Goal: Learn about a topic

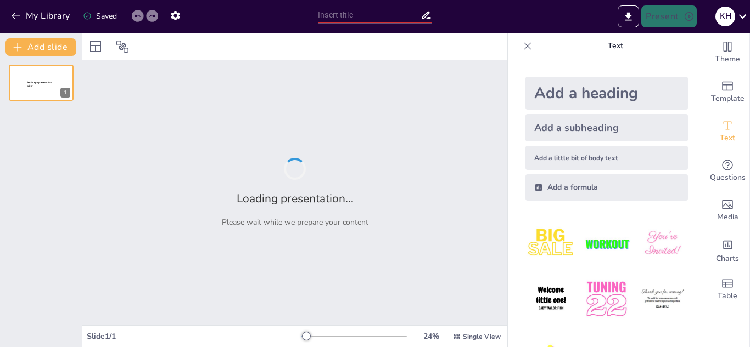
type input "Educación y Conciencia: Claves para Prevenir la Violencia Intrafamiliar"
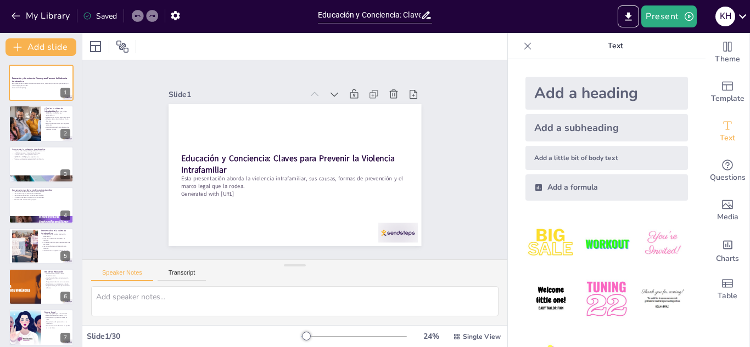
checkbox input "true"
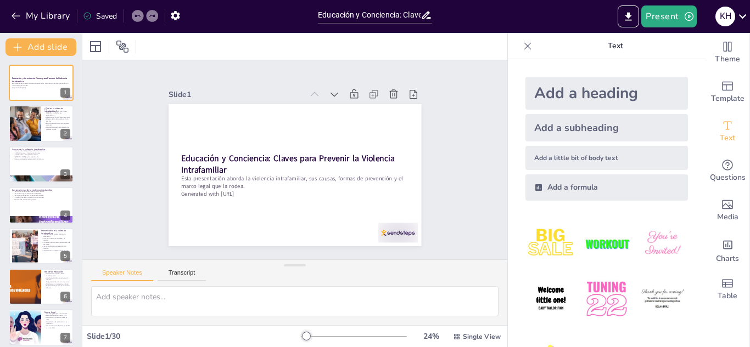
checkbox input "true"
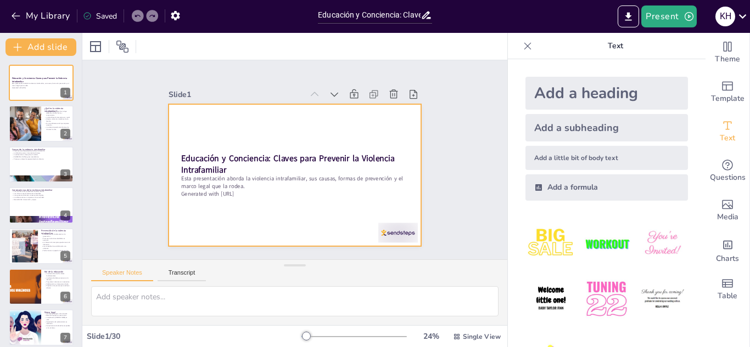
checkbox input "true"
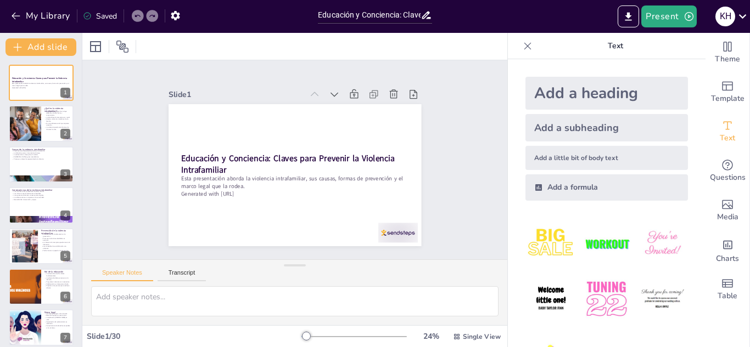
checkbox input "true"
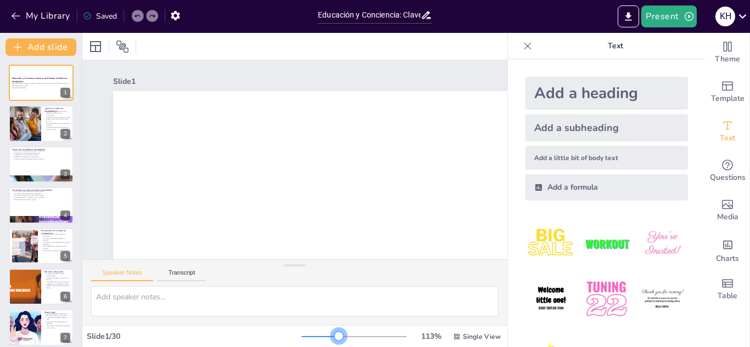
click at [331, 335] on div at bounding box center [353, 337] width 105 height 9
checkbox input "true"
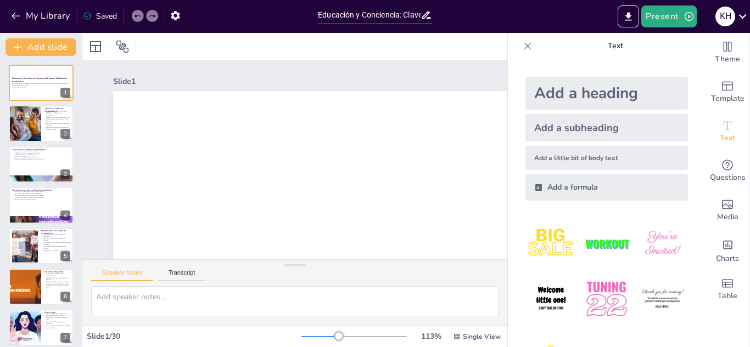
checkbox input "true"
click at [318, 336] on div at bounding box center [313, 336] width 24 height 1
checkbox input "true"
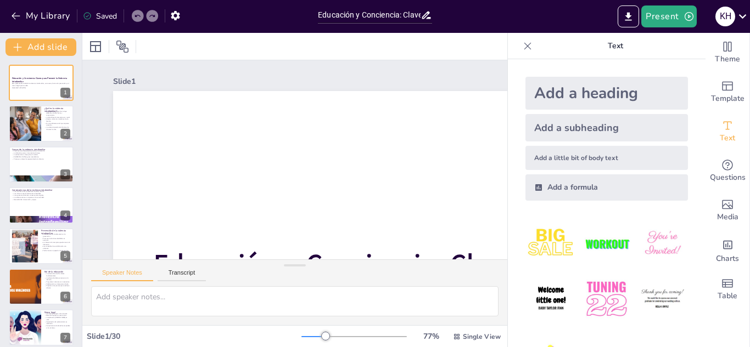
checkbox input "true"
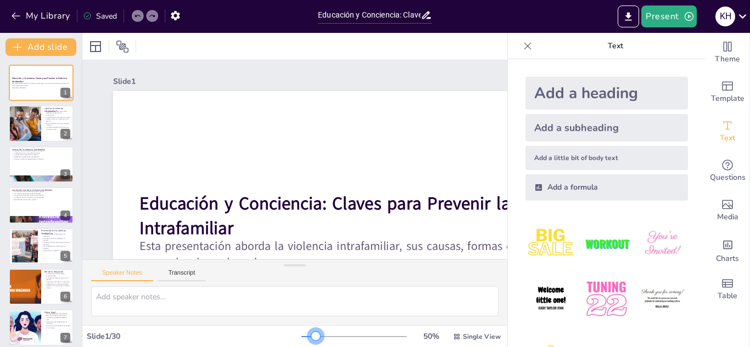
click at [308, 336] on div at bounding box center [308, 336] width 14 height 1
checkbox input "true"
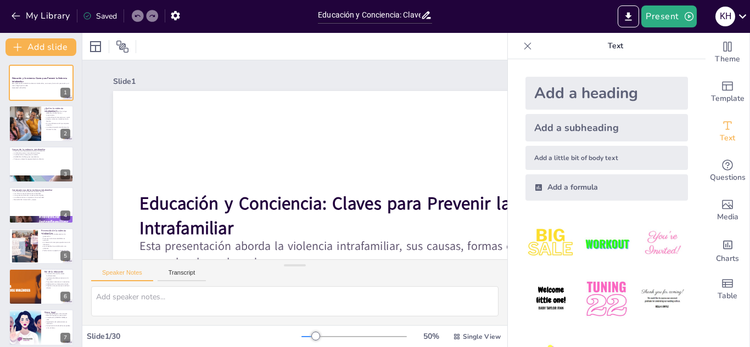
checkbox input "true"
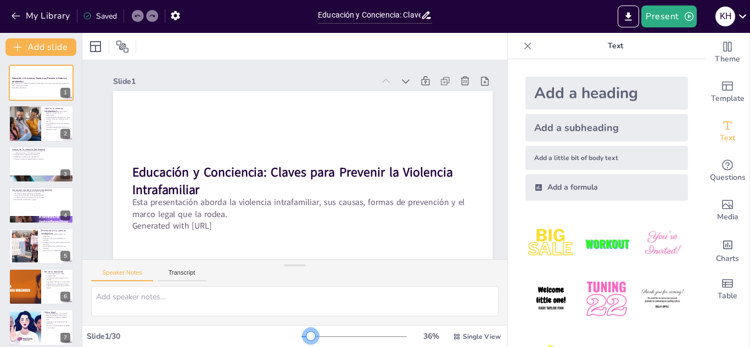
click at [303, 336] on div at bounding box center [305, 336] width 9 height 1
checkbox input "true"
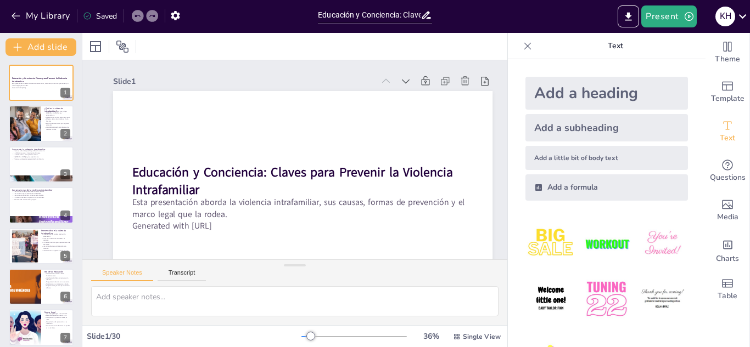
checkbox input "true"
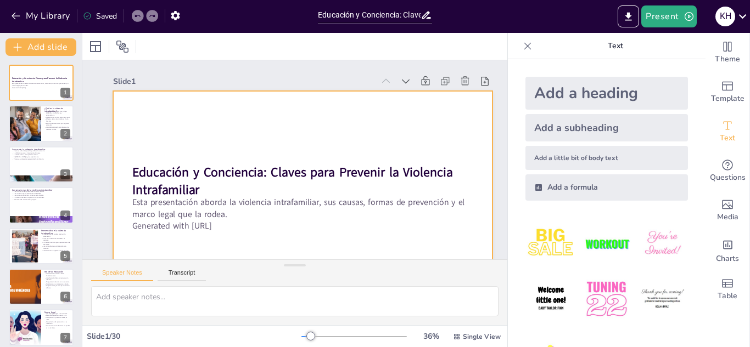
checkbox input "true"
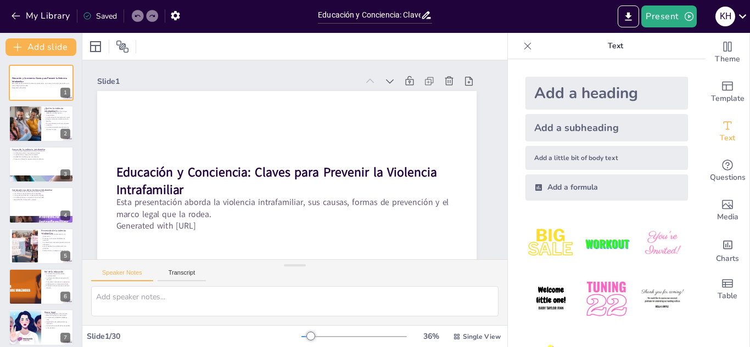
scroll to position [0, 10]
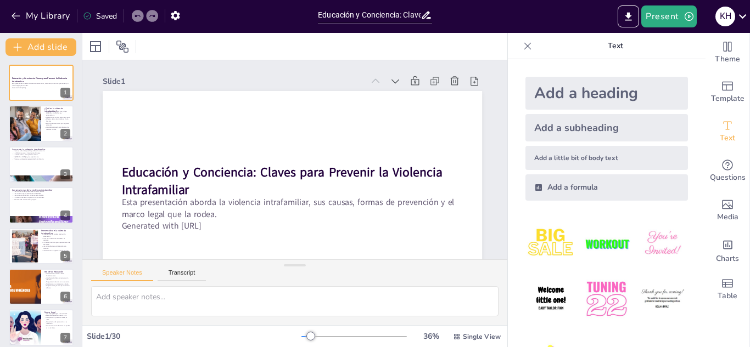
checkbox input "true"
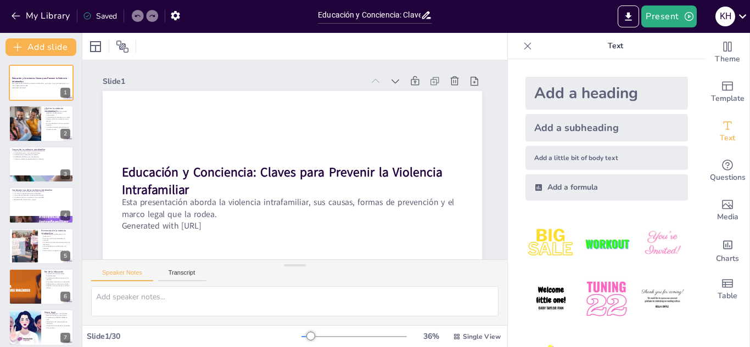
checkbox input "true"
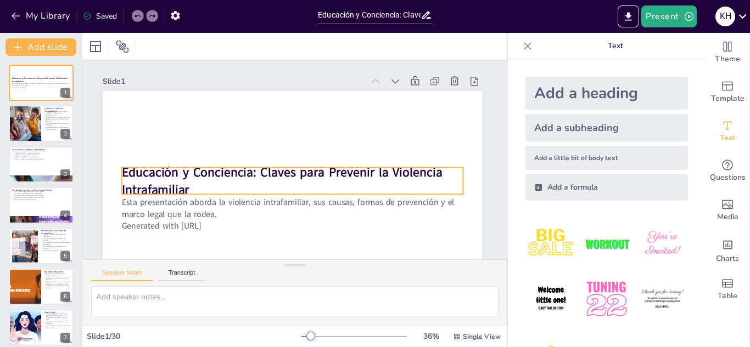
checkbox input "true"
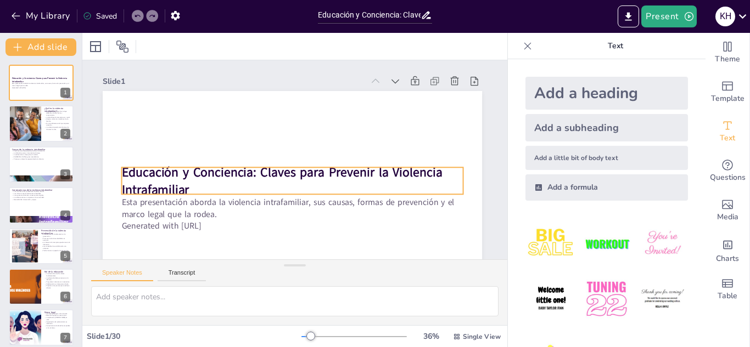
checkbox input "true"
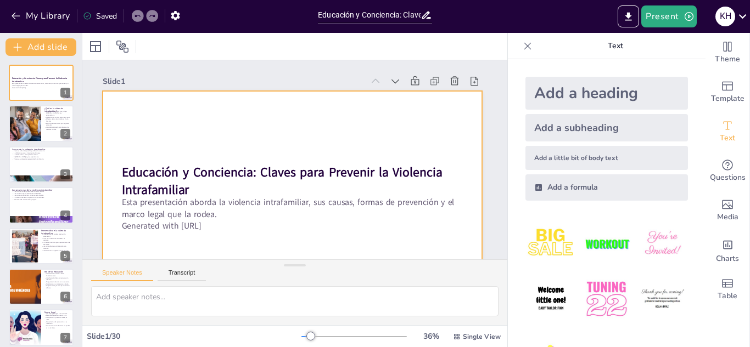
checkbox input "true"
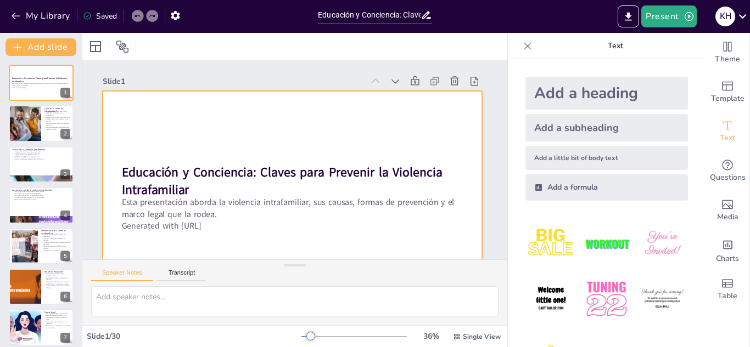
checkbox input "true"
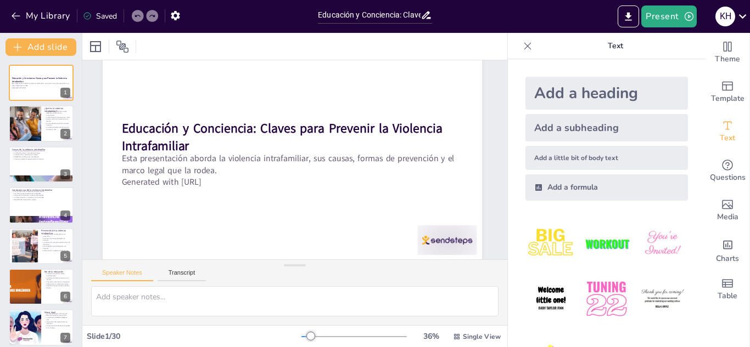
scroll to position [53, 10]
checkbox input "true"
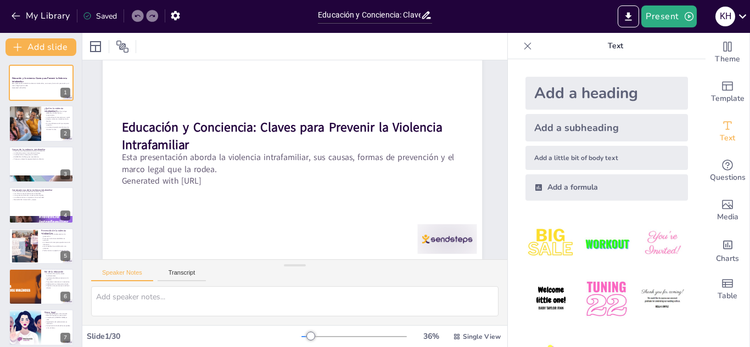
checkbox input "true"
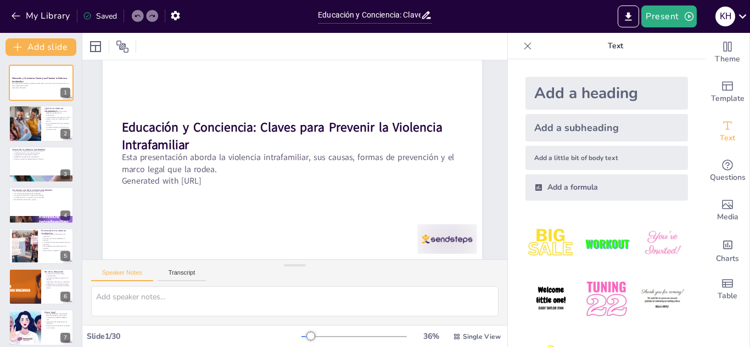
checkbox input "true"
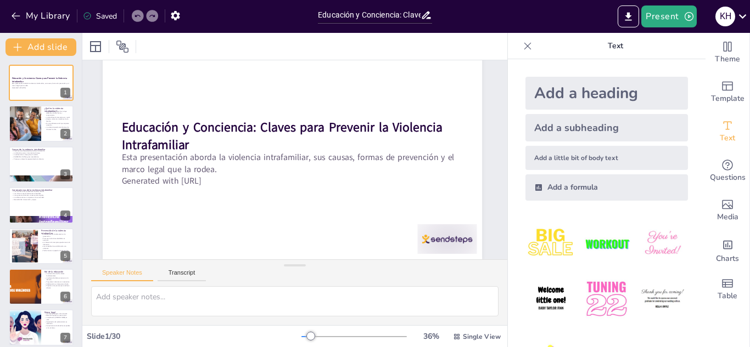
checkbox input "true"
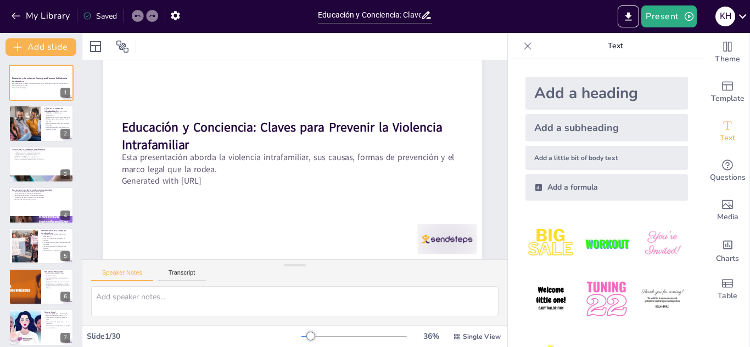
checkbox input "true"
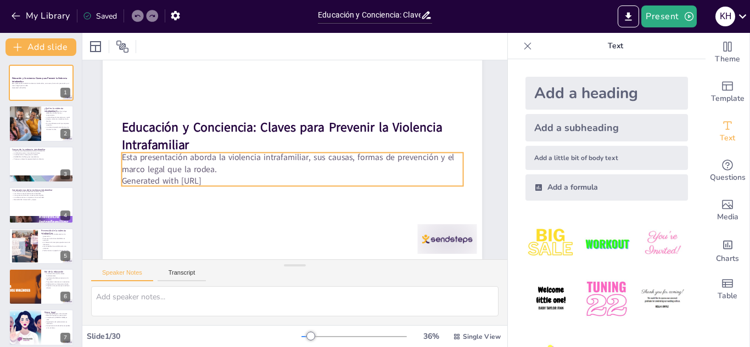
checkbox input "true"
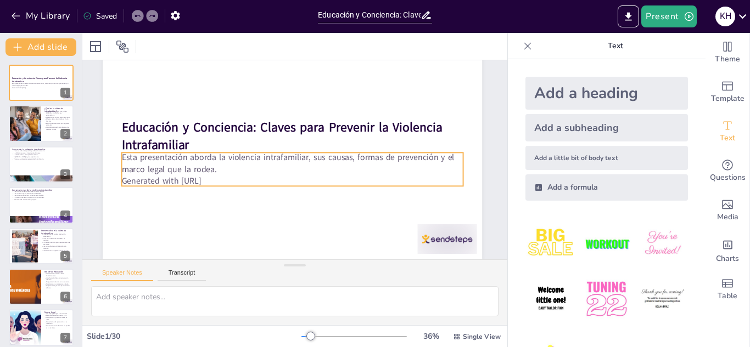
checkbox input "true"
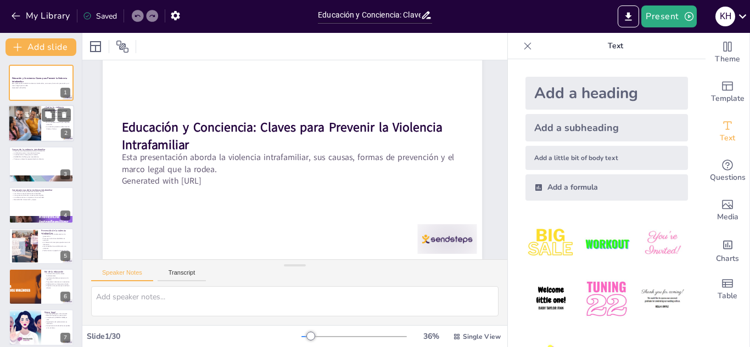
checkbox input "true"
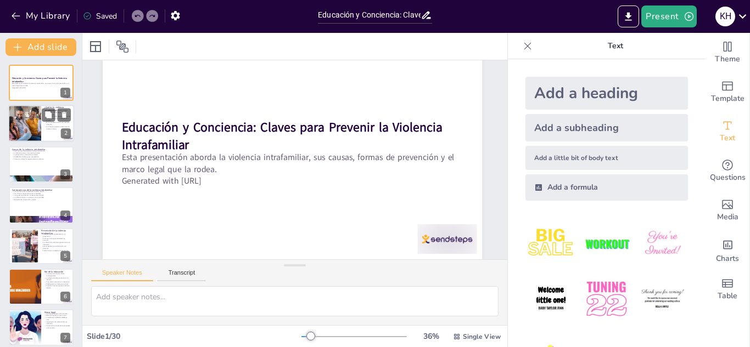
checkbox input "true"
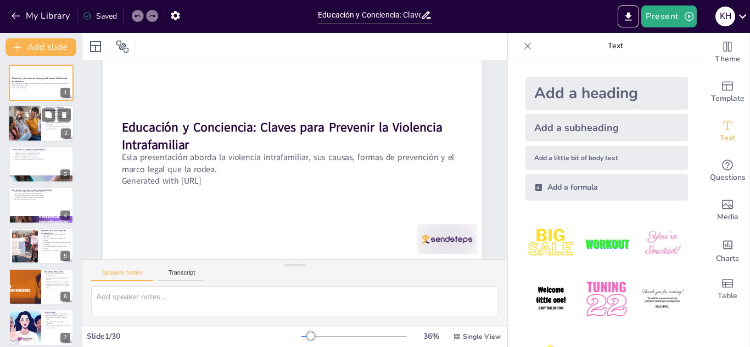
checkbox input "true"
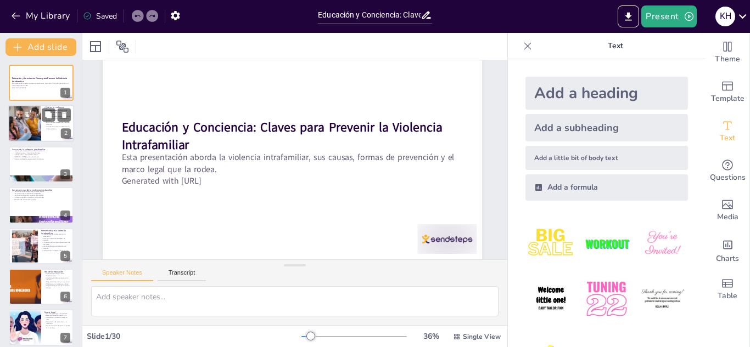
click at [24, 132] on div at bounding box center [25, 123] width 56 height 37
checkbox input "true"
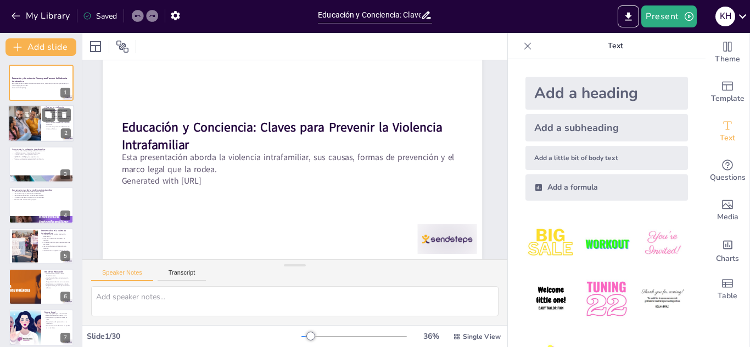
checkbox input "true"
type textarea "La violencia intrafamiliar abarca una amplia gama de comportamientos abusivos q…"
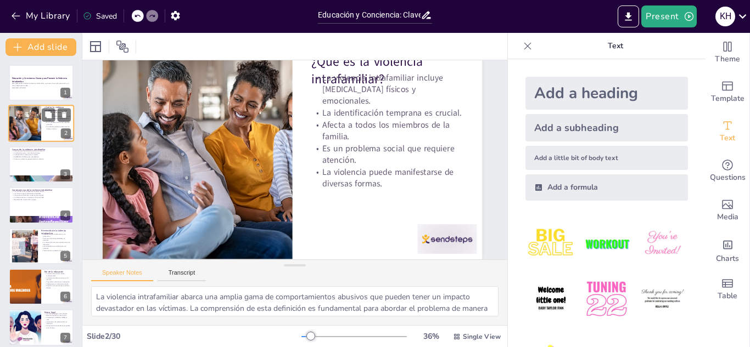
scroll to position [0, 10]
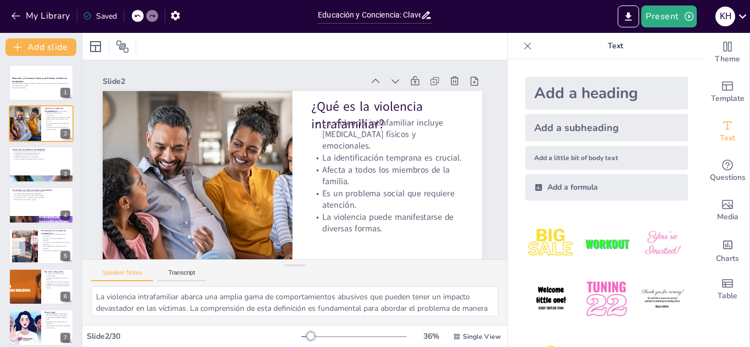
checkbox input "true"
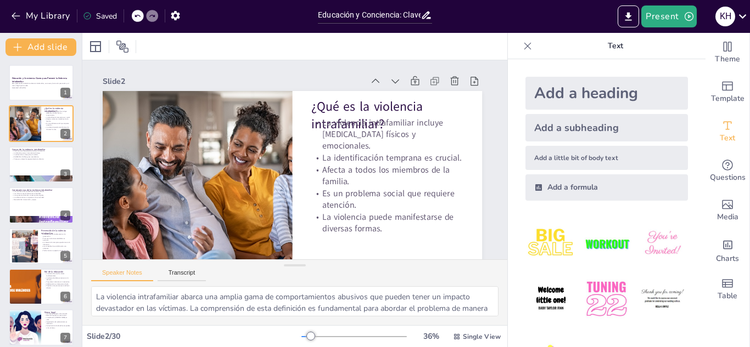
checkbox input "true"
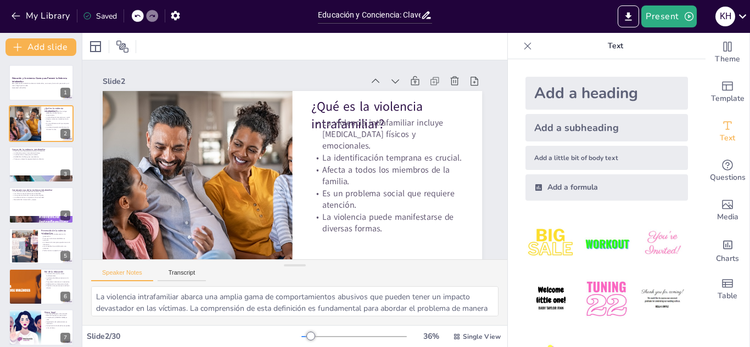
checkbox input "true"
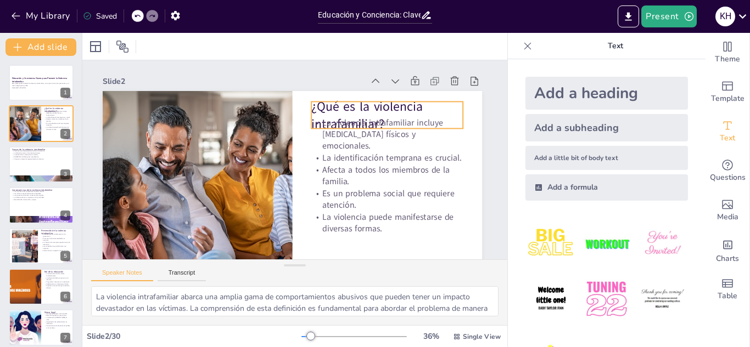
checkbox input "true"
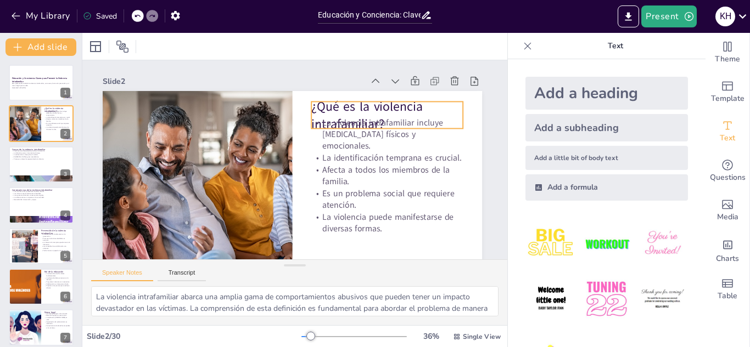
click at [343, 105] on p "¿Qué es la violencia intrafamiliar?" at bounding box center [391, 125] width 155 height 51
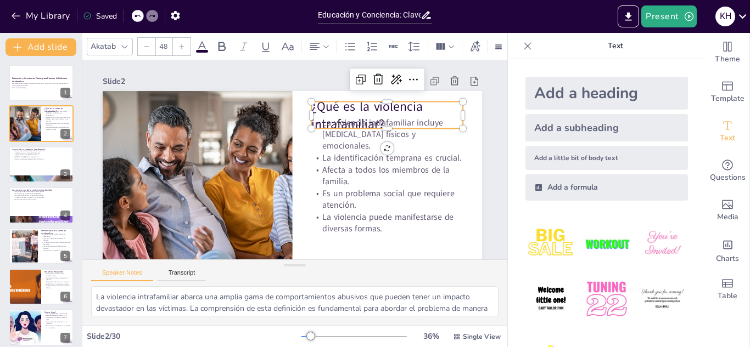
checkbox input "true"
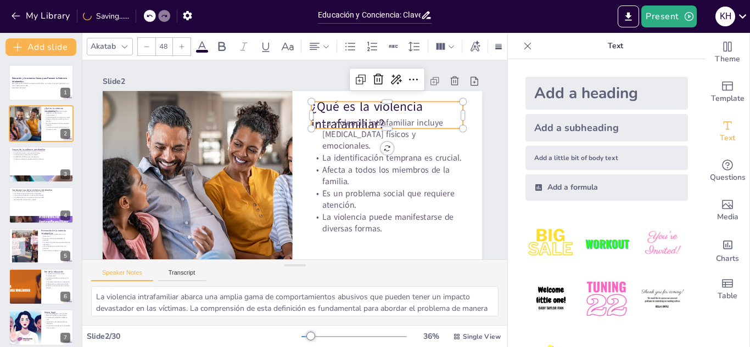
checkbox input "true"
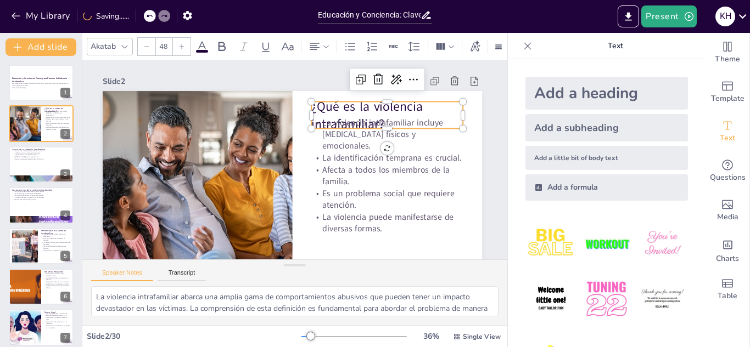
checkbox input "true"
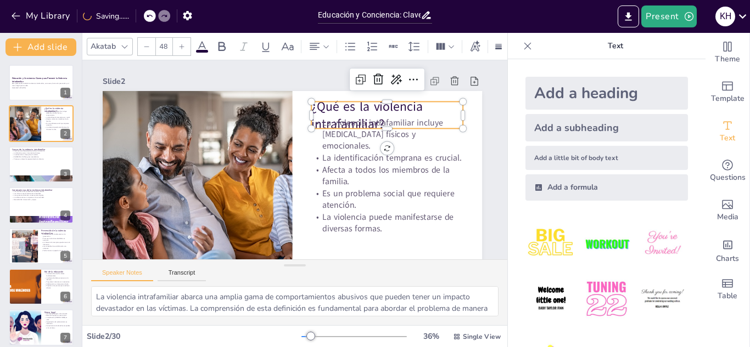
checkbox input "true"
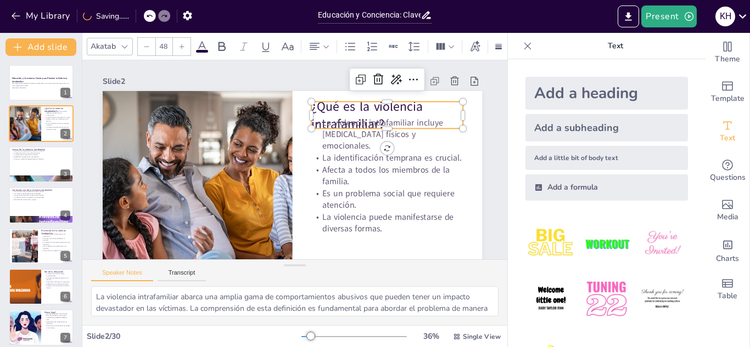
checkbox input "true"
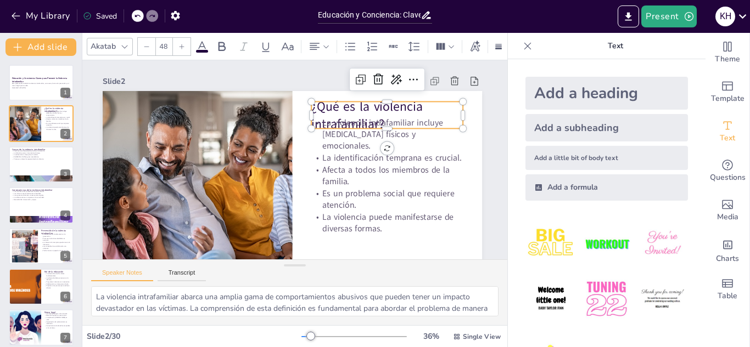
checkbox input "true"
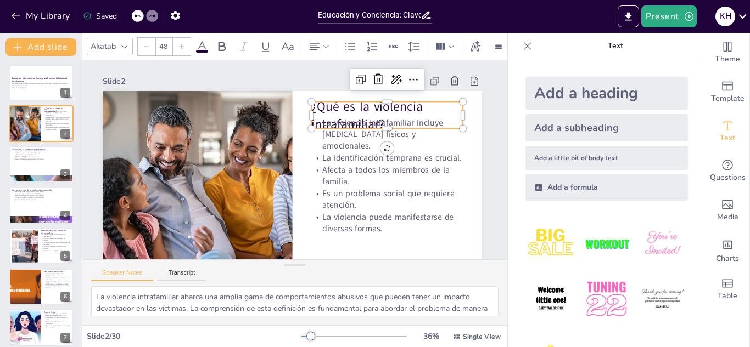
checkbox input "true"
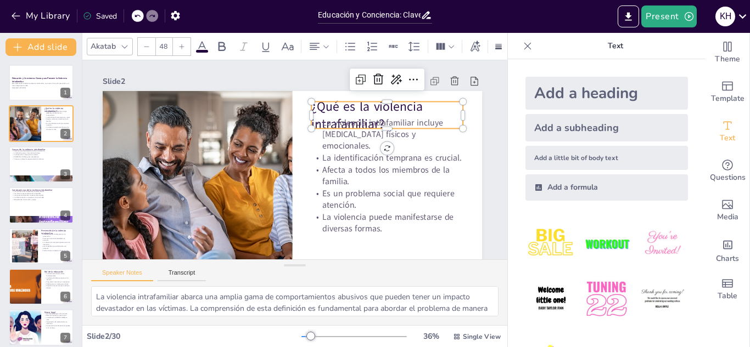
click at [336, 106] on p "¿Qué es la violencia intrafamiliar?" at bounding box center [386, 116] width 151 height 36
checkbox input "true"
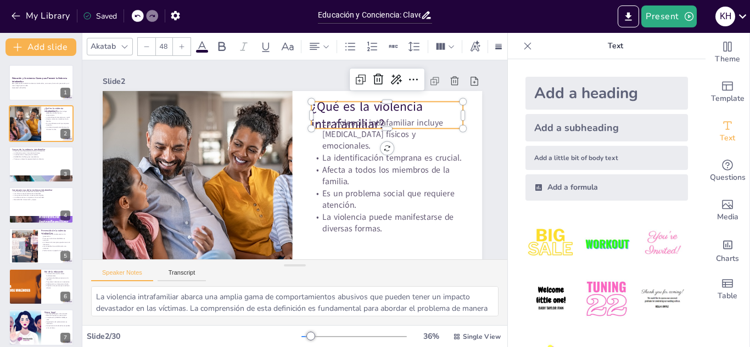
checkbox input "true"
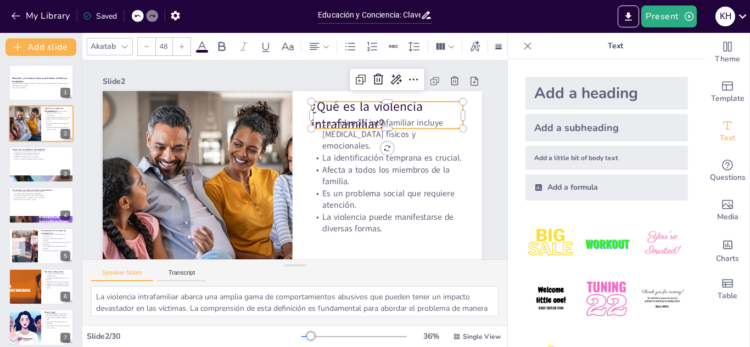
checkbox input "true"
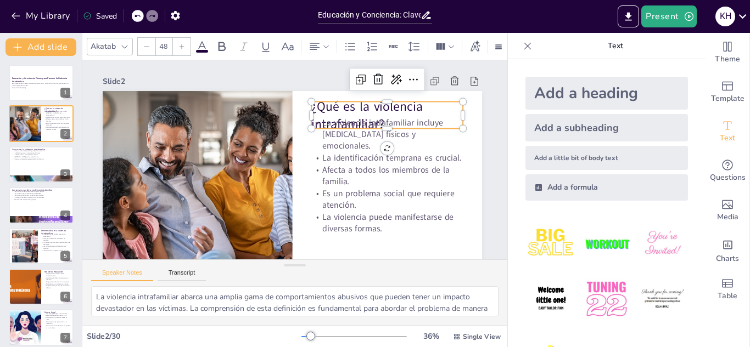
checkbox input "true"
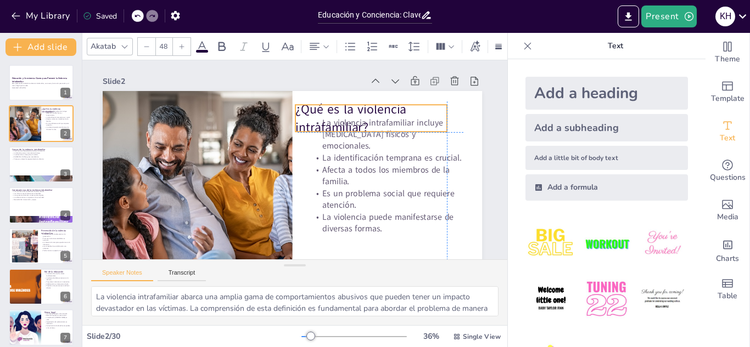
checkbox input "true"
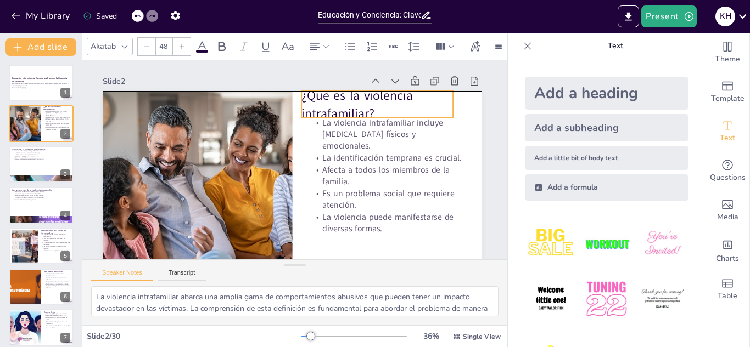
drag, startPoint x: 346, startPoint y: 104, endPoint x: 336, endPoint y: 97, distance: 12.2
click at [336, 96] on p "¿Qué es la violencia intrafamiliar?" at bounding box center [376, 105] width 151 height 36
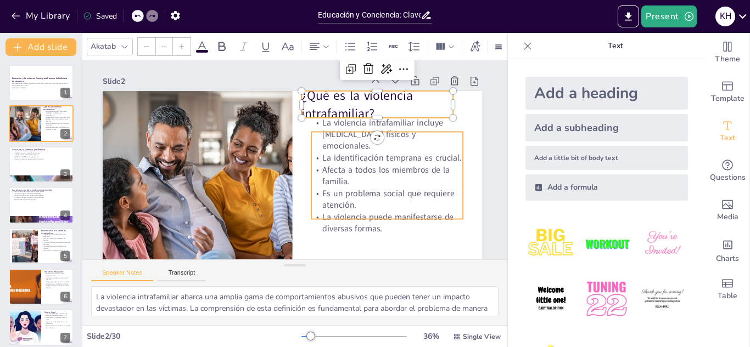
click at [458, 128] on div "¿Qué es la violencia intrafamiliar? La violencia intrafamiliar incluye [MEDICAL…" at bounding box center [292, 197] width 379 height 213
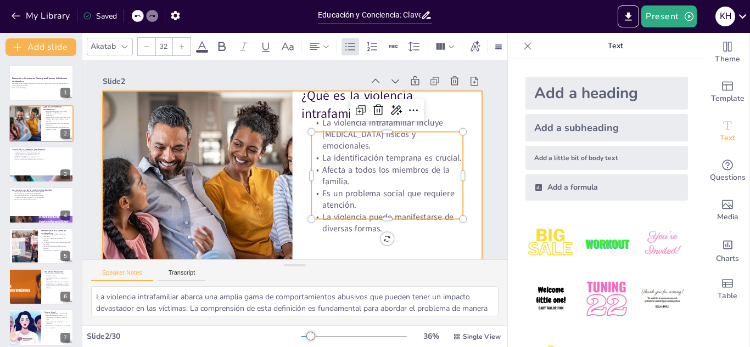
click at [470, 155] on div at bounding box center [287, 197] width 399 height 252
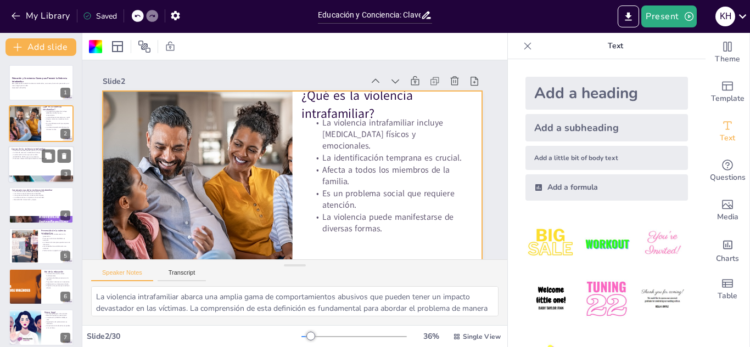
click at [28, 168] on div at bounding box center [41, 164] width 66 height 37
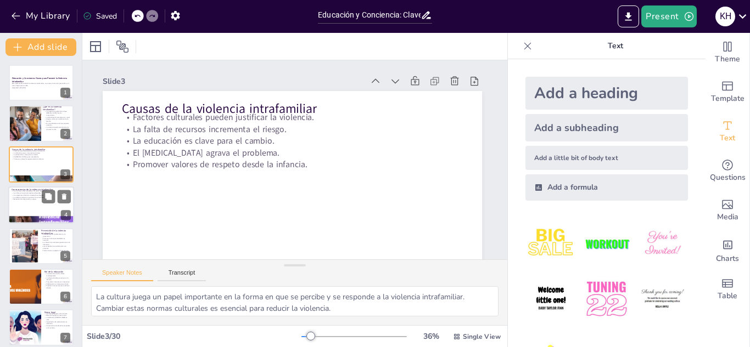
click at [29, 204] on div at bounding box center [41, 205] width 66 height 37
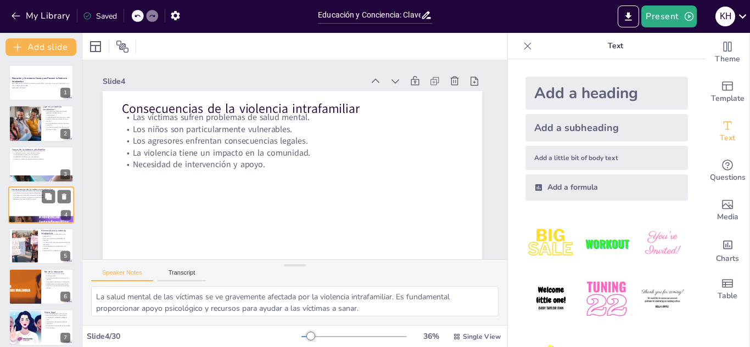
scroll to position [4, 0]
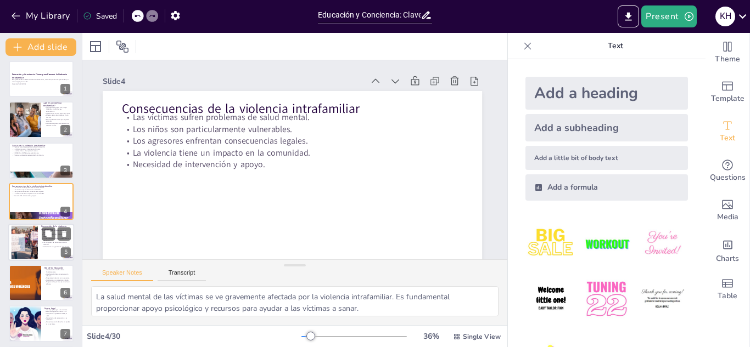
click at [40, 247] on div at bounding box center [41, 242] width 66 height 37
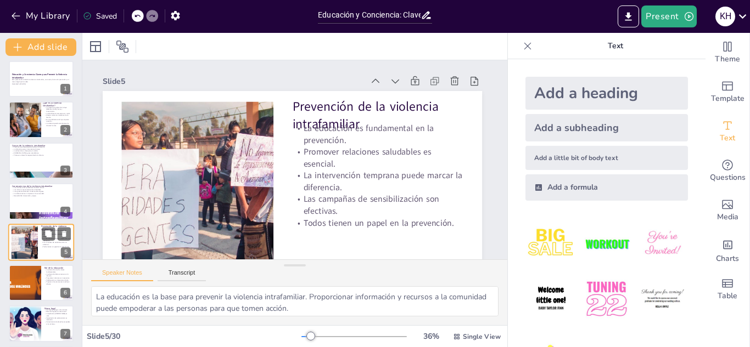
scroll to position [44, 0]
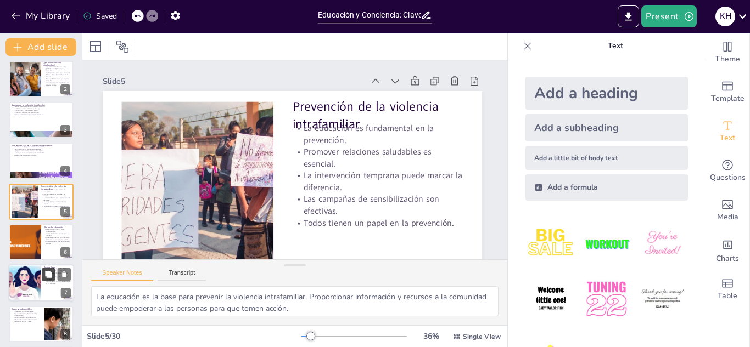
click at [47, 272] on icon at bounding box center [48, 274] width 7 height 7
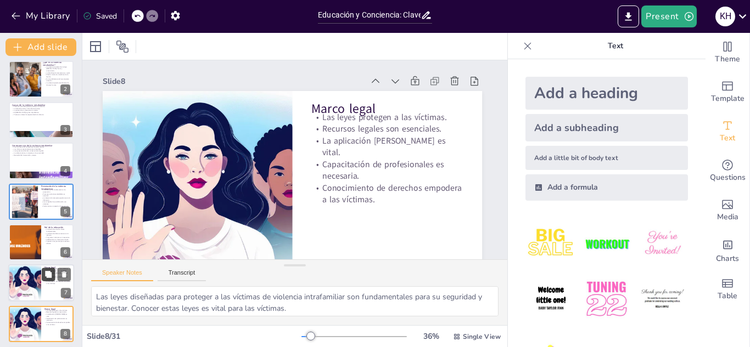
scroll to position [38, 10]
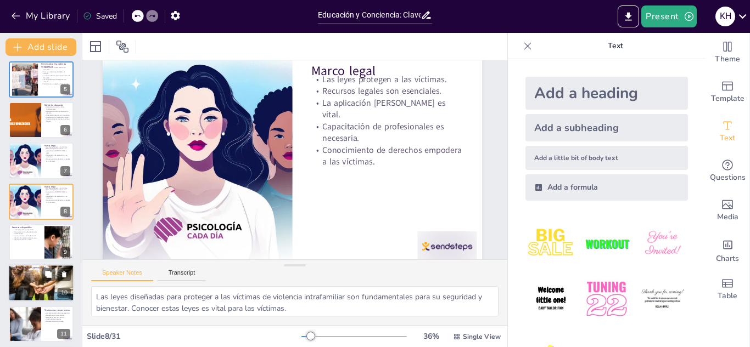
click at [35, 281] on div at bounding box center [41, 283] width 66 height 44
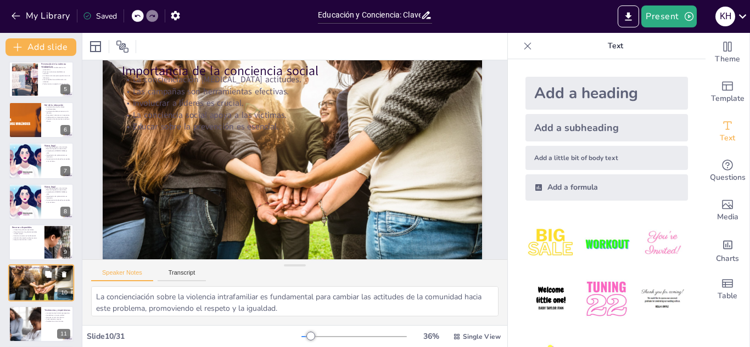
scroll to position [0, 10]
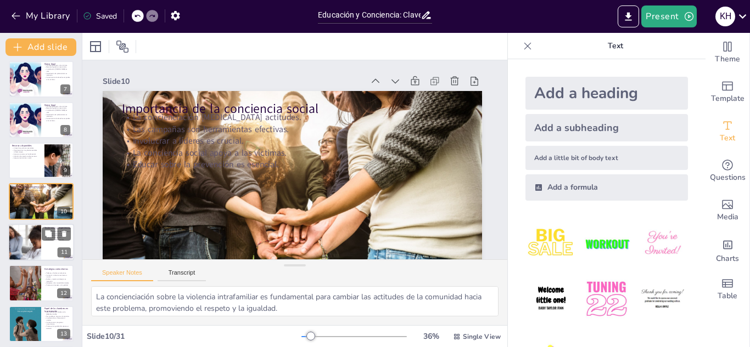
click at [27, 249] on div at bounding box center [24, 242] width 51 height 37
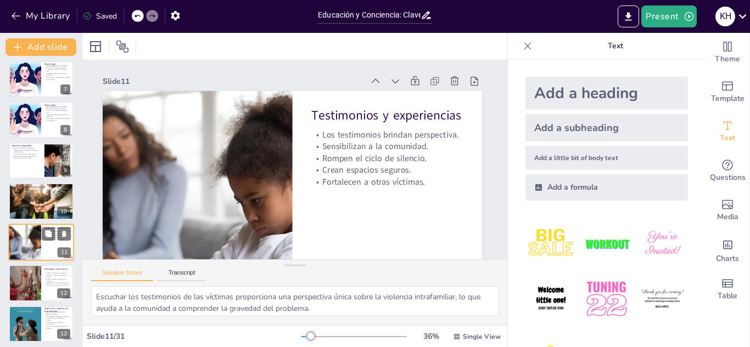
scroll to position [289, 0]
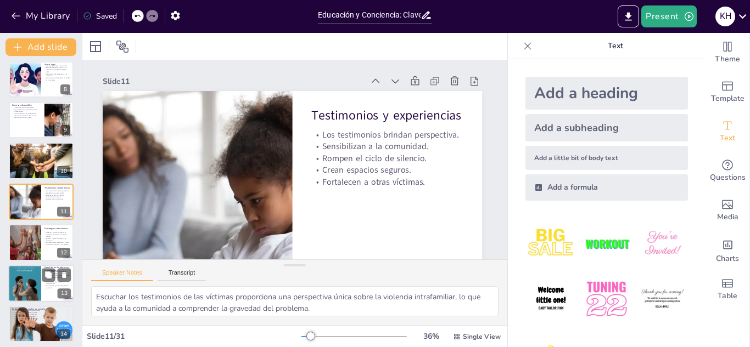
click at [36, 280] on div at bounding box center [24, 283] width 37 height 37
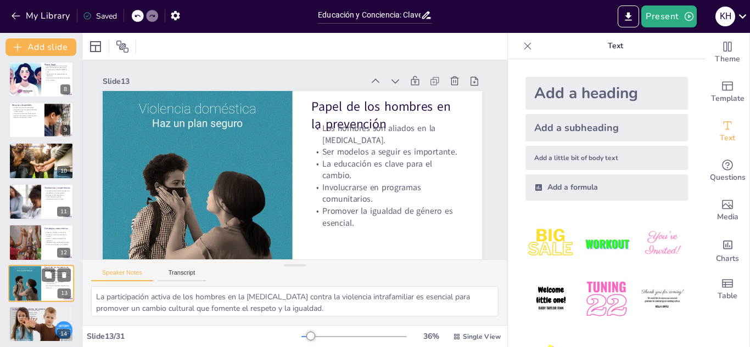
scroll to position [371, 0]
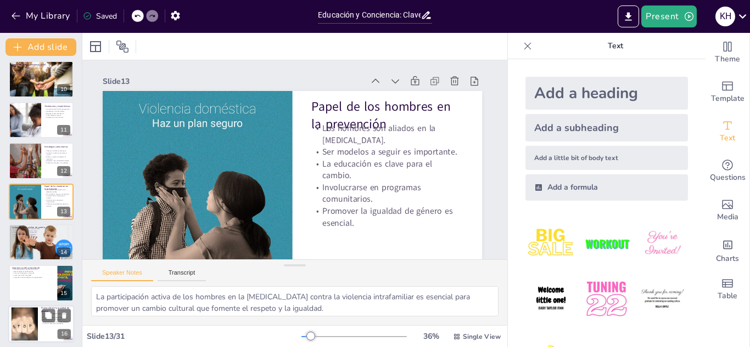
click at [40, 315] on div at bounding box center [41, 324] width 66 height 37
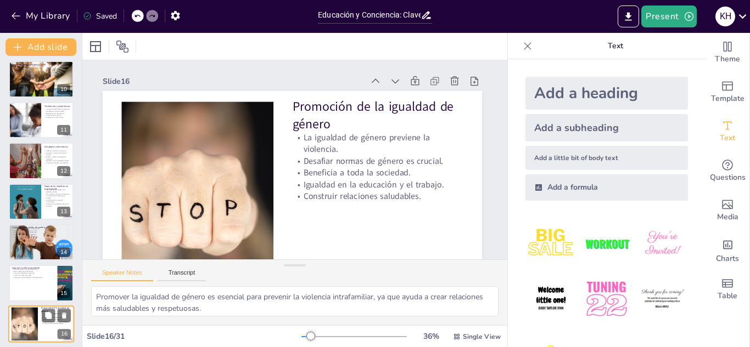
scroll to position [493, 0]
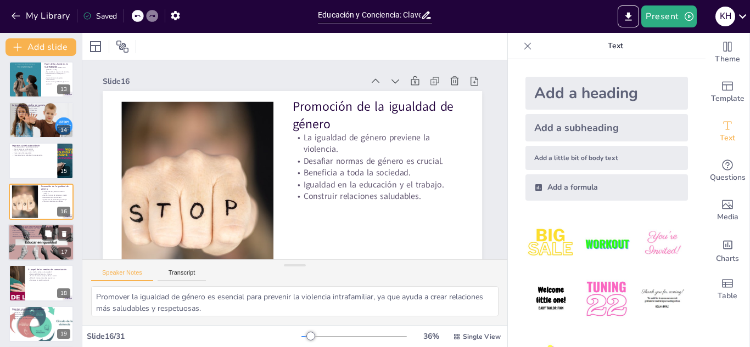
click at [37, 240] on div at bounding box center [41, 242] width 66 height 37
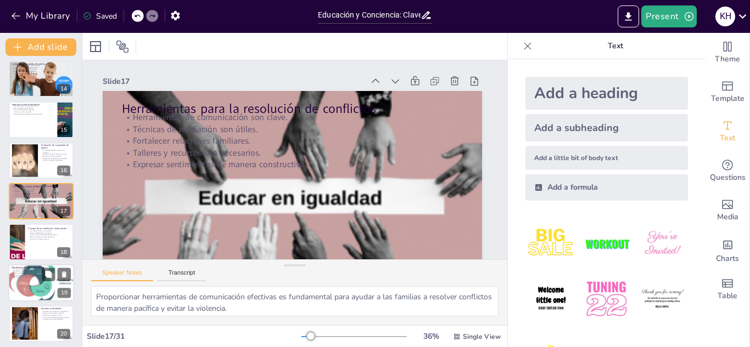
click at [37, 275] on p "Previene futuros episodios de violencia." at bounding box center [41, 275] width 59 height 2
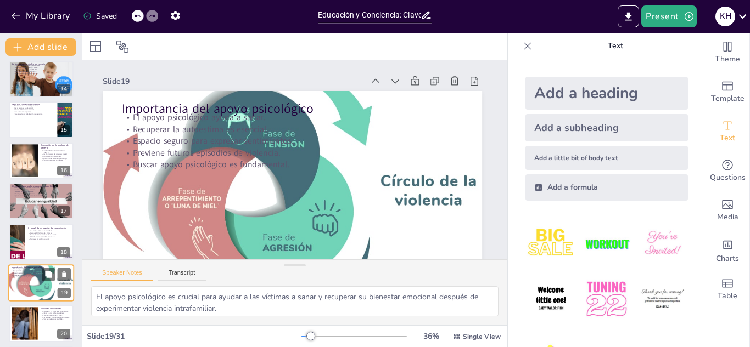
scroll to position [616, 0]
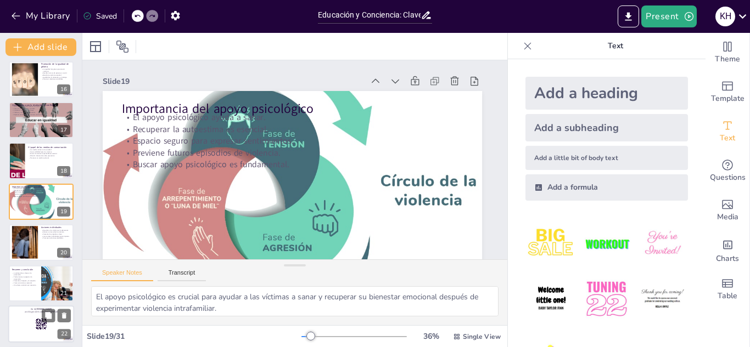
click at [32, 319] on div at bounding box center [41, 324] width 66 height 37
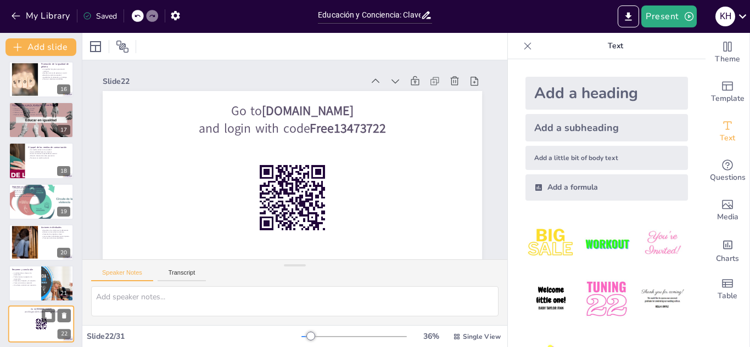
scroll to position [739, 0]
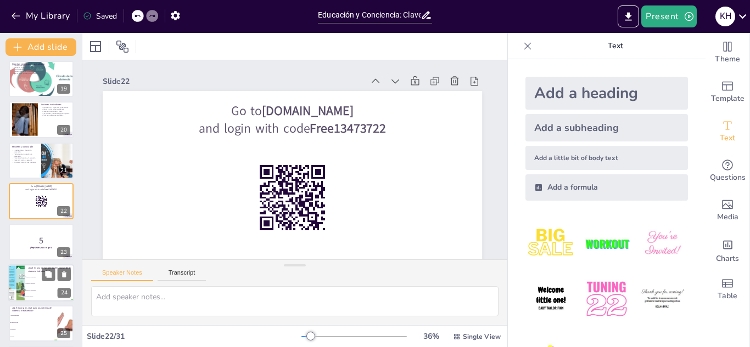
click at [31, 281] on li "Falta de recursos" at bounding box center [49, 283] width 49 height 7
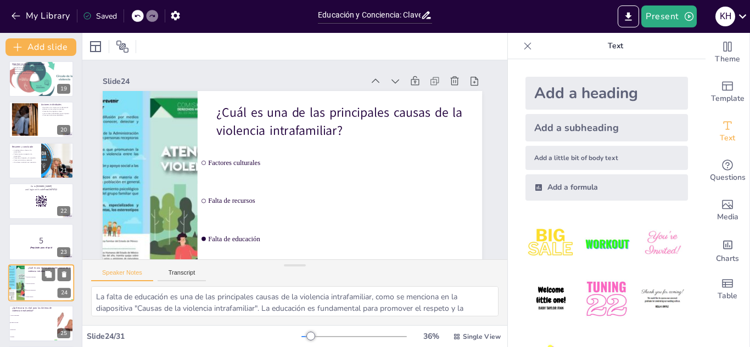
scroll to position [820, 0]
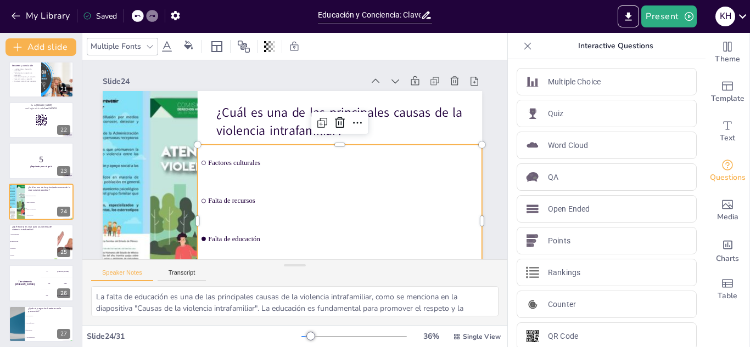
click at [203, 165] on input "checkbox" at bounding box center [203, 163] width 4 height 4
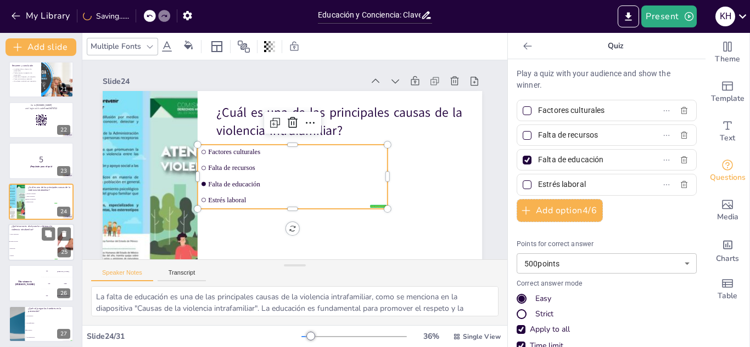
click at [21, 234] on span "Apoyo emocional" at bounding box center [33, 235] width 47 height 2
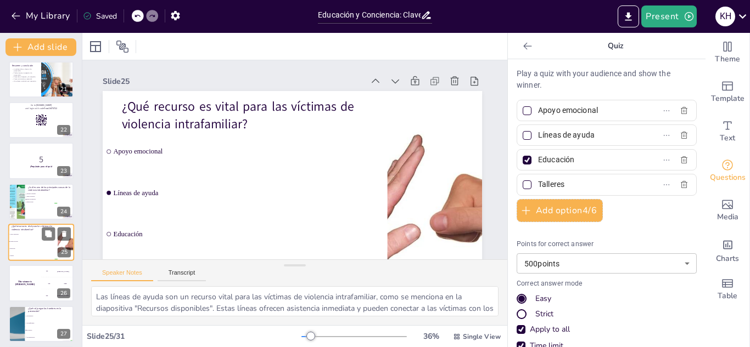
scroll to position [861, 0]
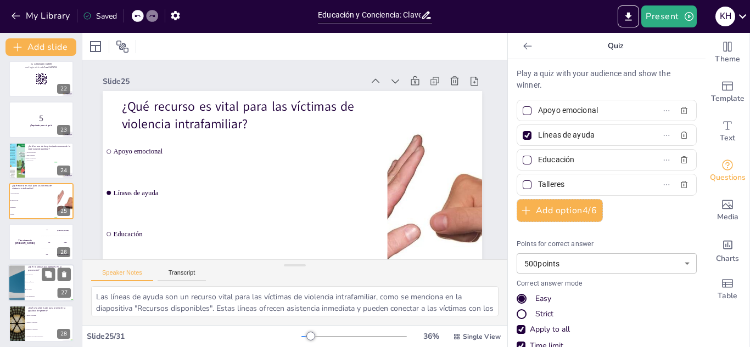
click at [30, 288] on li "Ser aliados" at bounding box center [49, 289] width 49 height 7
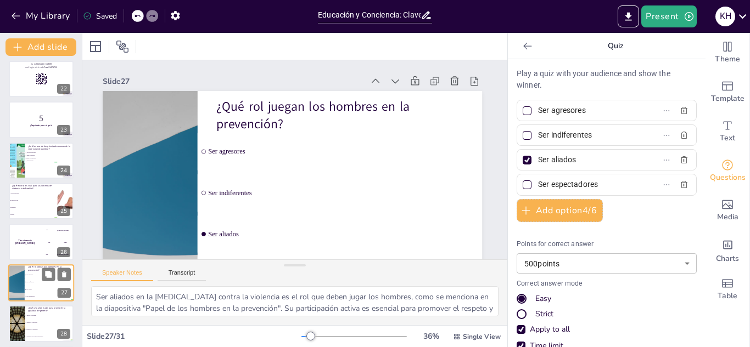
scroll to position [942, 0]
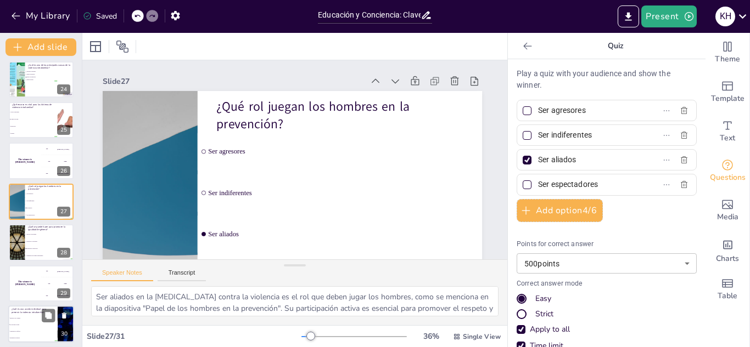
click at [33, 331] on span "Fomentar el conflicto" at bounding box center [33, 332] width 47 height 2
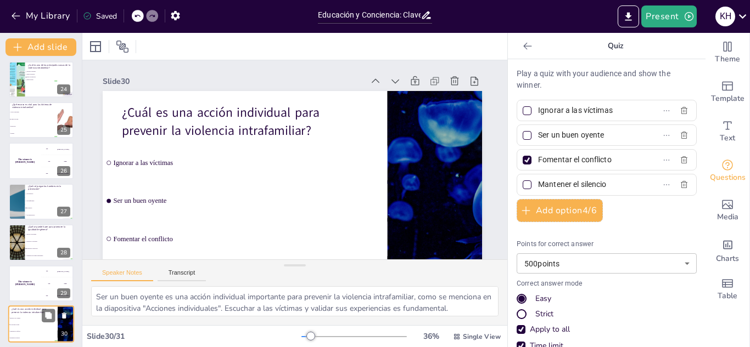
scroll to position [987, 0]
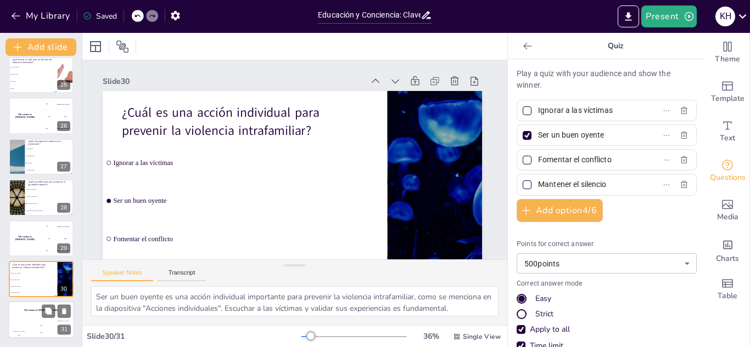
click at [22, 329] on div "[PERSON_NAME] 100" at bounding box center [19, 329] width 22 height 19
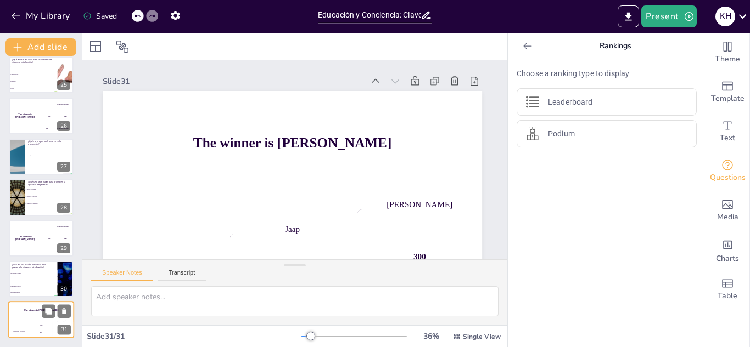
scroll to position [38, 10]
